Goal: Transaction & Acquisition: Purchase product/service

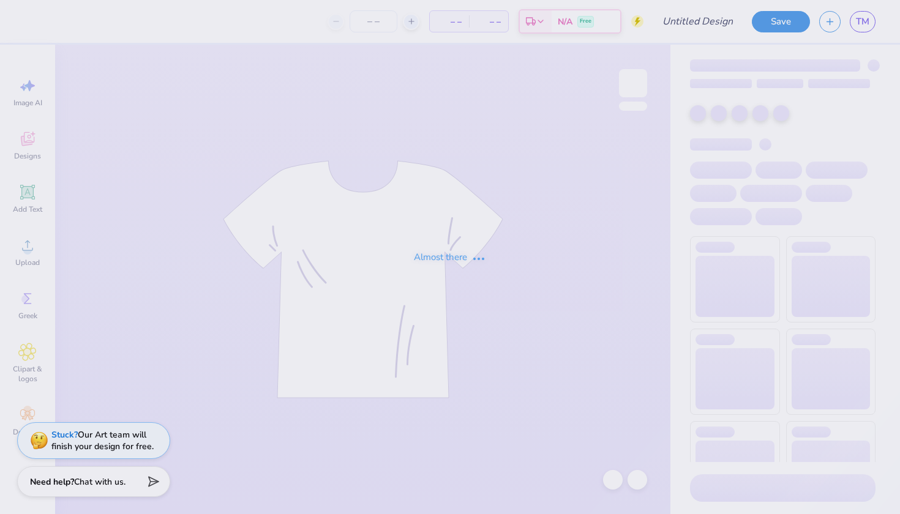
type input "parents day"
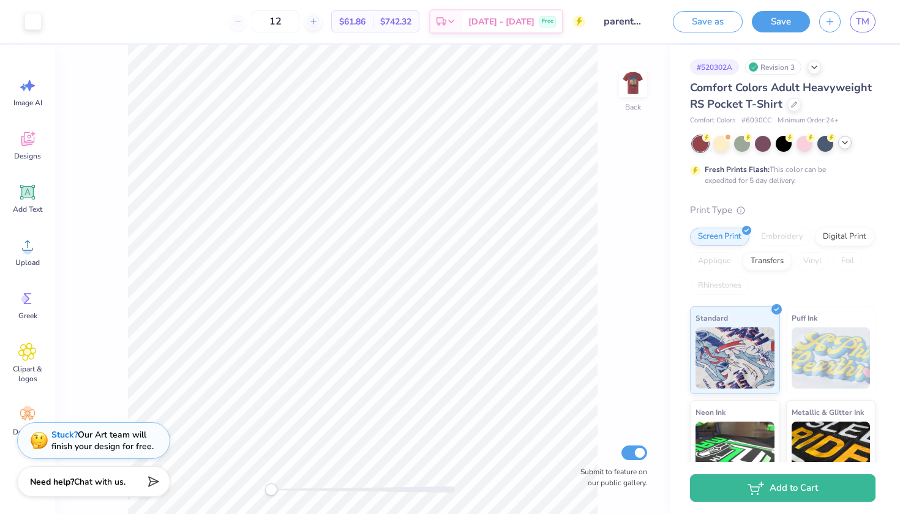
click at [845, 143] on icon at bounding box center [845, 143] width 10 height 10
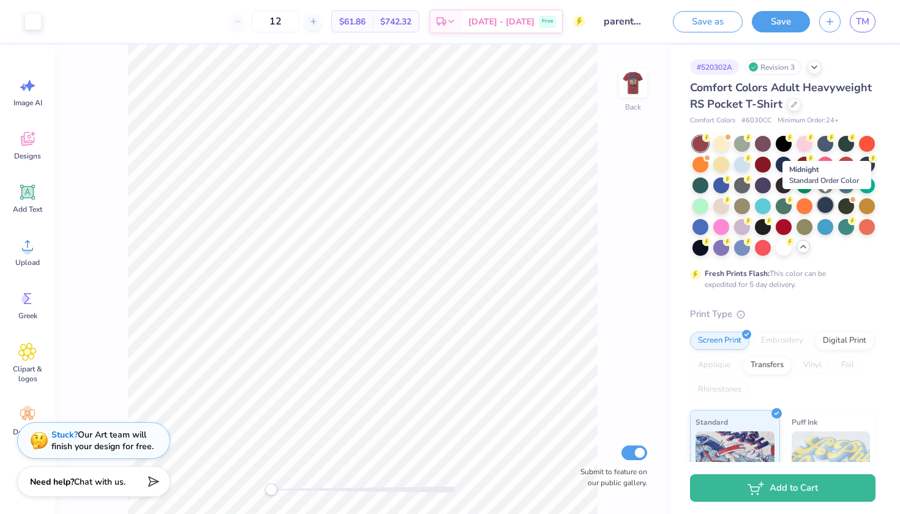
click at [830, 206] on div at bounding box center [825, 205] width 16 height 16
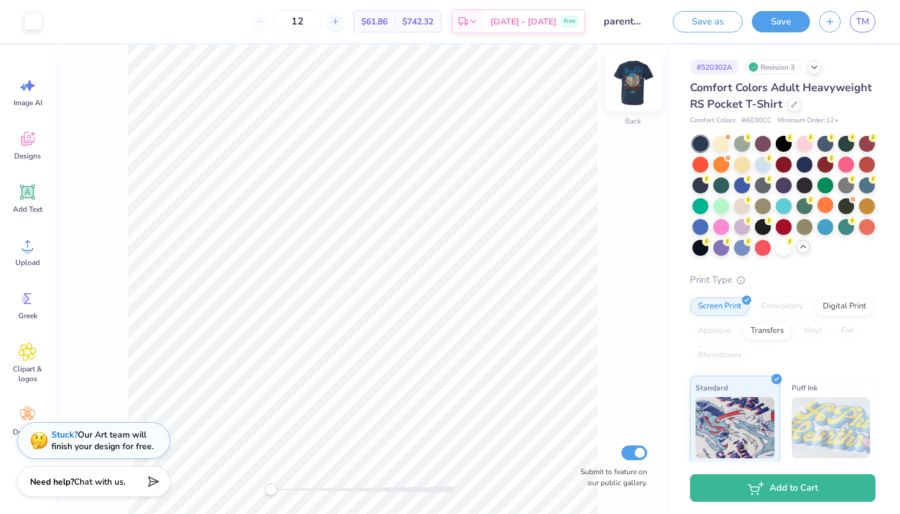
click at [623, 77] on img at bounding box center [633, 83] width 49 height 49
click at [786, 168] on div at bounding box center [784, 164] width 16 height 16
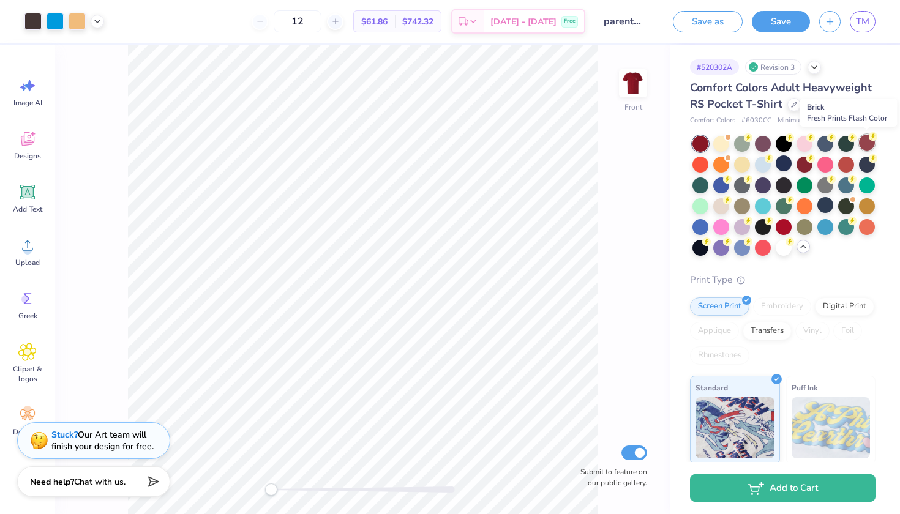
click at [869, 141] on div at bounding box center [867, 143] width 16 height 16
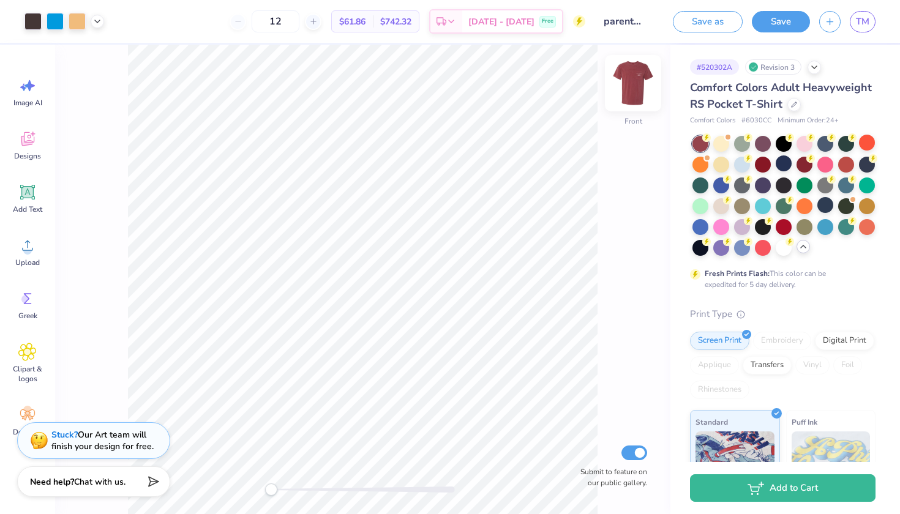
click at [642, 87] on img at bounding box center [633, 83] width 49 height 49
click at [625, 99] on img at bounding box center [633, 83] width 49 height 49
click at [625, 96] on img at bounding box center [633, 83] width 24 height 24
click at [311, 21] on icon at bounding box center [306, 21] width 9 height 9
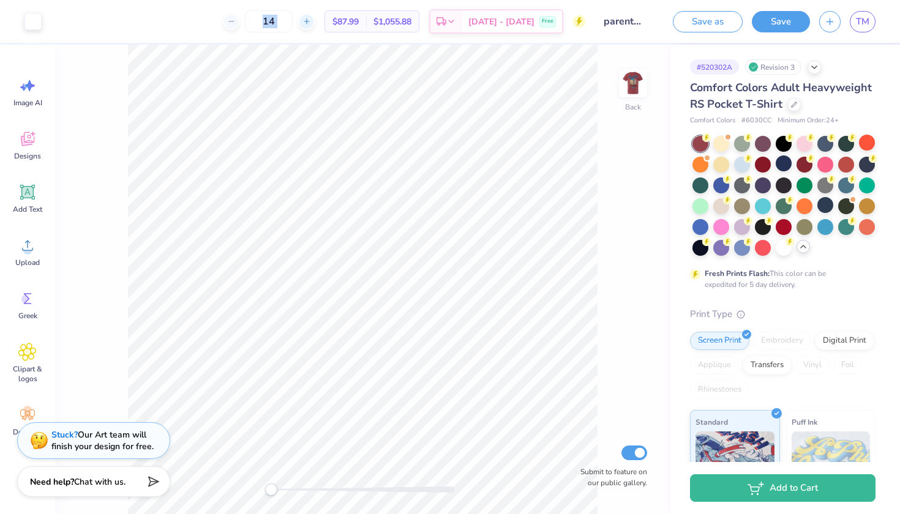
click at [311, 21] on icon at bounding box center [306, 21] width 9 height 9
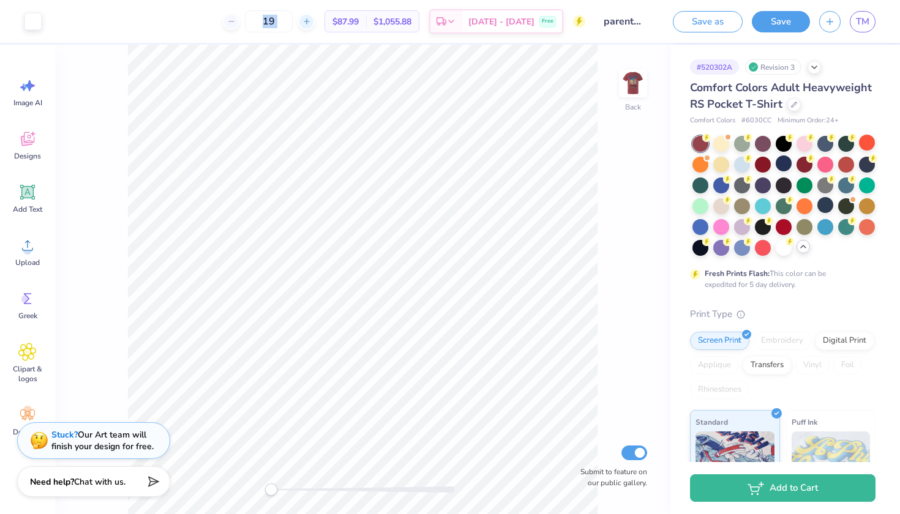
click at [311, 21] on icon at bounding box center [306, 21] width 9 height 9
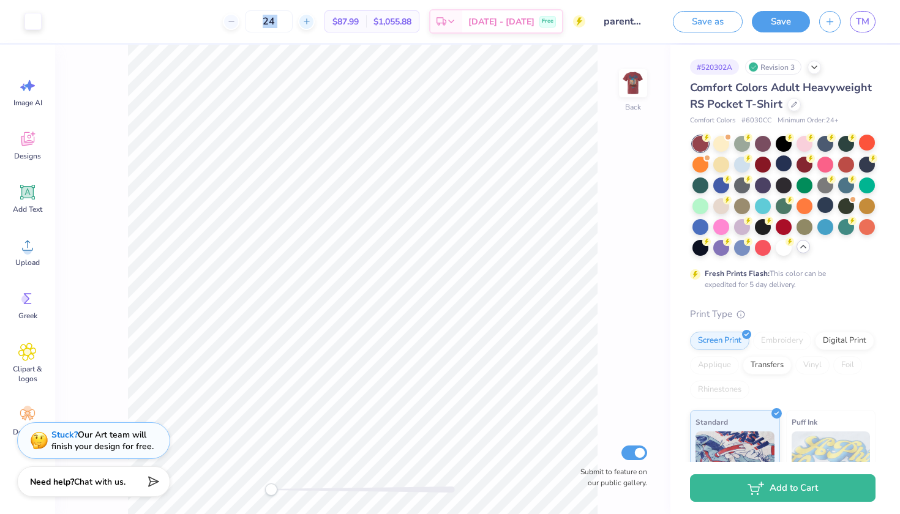
click at [311, 21] on icon at bounding box center [306, 21] width 9 height 9
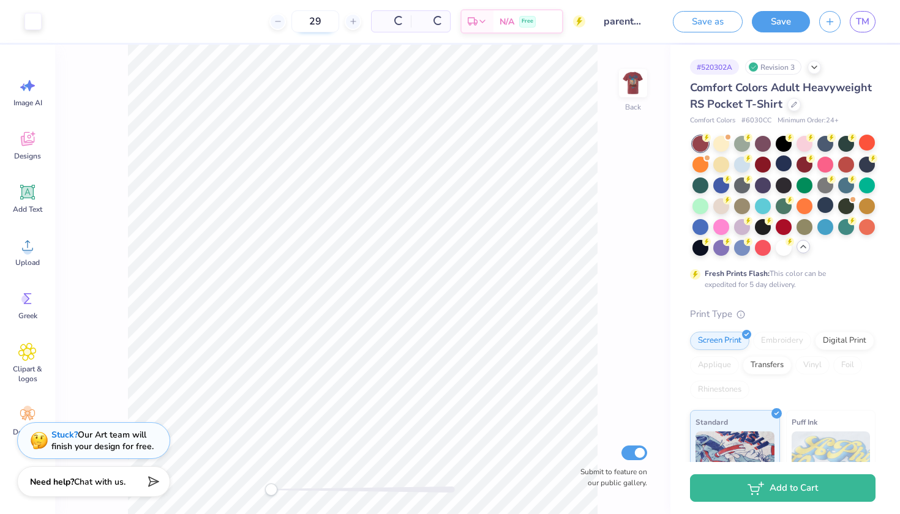
click at [291, 20] on input "29" at bounding box center [315, 21] width 48 height 22
type input "2"
click at [320, 37] on div "50 $36.41 Per Item $1,820.50 Total Est. Delivery [DATE] - [DATE] Free" at bounding box center [318, 21] width 535 height 43
click at [307, 37] on div "50 $36.41 Per Item $1,820.50 Total Est. Delivery [DATE] - [DATE] Free" at bounding box center [318, 21] width 535 height 43
click at [336, 42] on div "50 $36.41 Per Item $1,820.50 Total Est. Delivery [DATE] - [DATE] Free" at bounding box center [318, 21] width 535 height 43
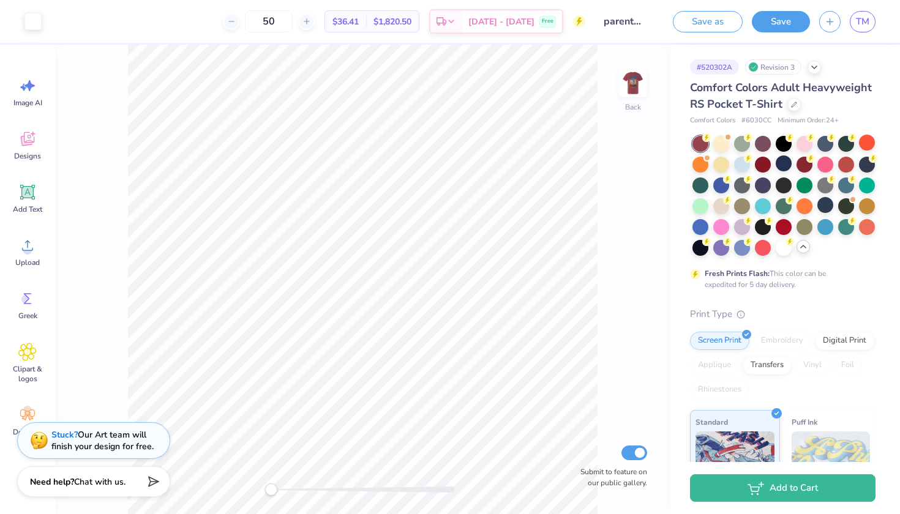
click at [325, 36] on div "50 $36.41 Per Item $1,820.50 Total Est. Delivery [DATE] - [DATE] Free" at bounding box center [318, 21] width 535 height 43
click at [311, 20] on icon at bounding box center [306, 21] width 9 height 9
click at [325, 36] on div "52 $36.11 Per Item $1,877.72 Total Est. Delivery [DATE] - [DATE] Free" at bounding box center [318, 21] width 535 height 43
click at [293, 20] on input "52" at bounding box center [269, 21] width 48 height 22
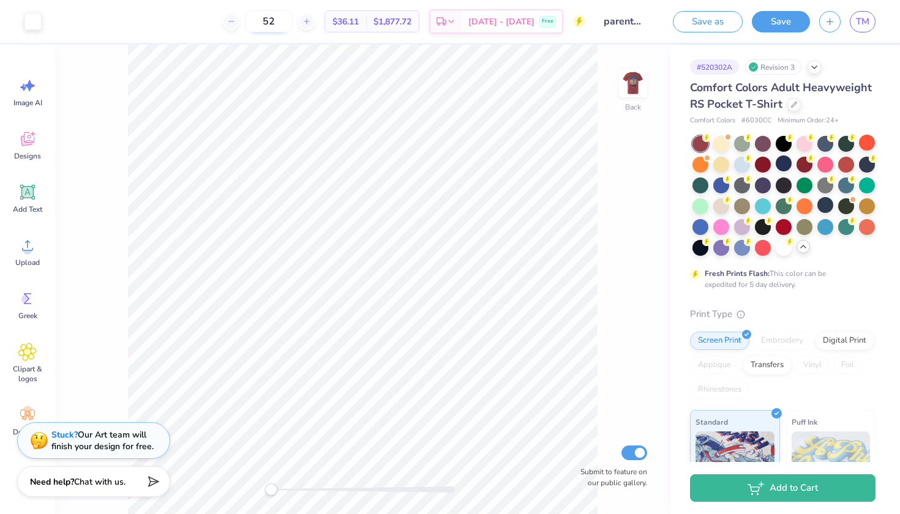
type input "5"
type input "6"
type input "80"
click at [307, 40] on div "80 $31.11 Per Item $2,488.80 Total Est. Delivery [DATE] - [DATE] Free" at bounding box center [318, 21] width 535 height 43
